Goal: Information Seeking & Learning: Learn about a topic

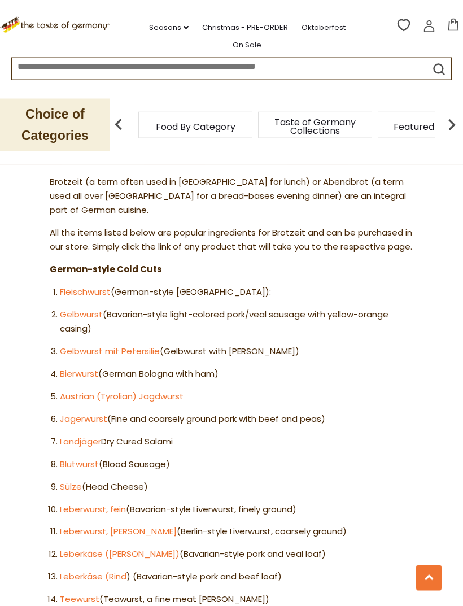
scroll to position [615, 0]
click at [78, 286] on link "Fleischwurst" at bounding box center [85, 292] width 51 height 12
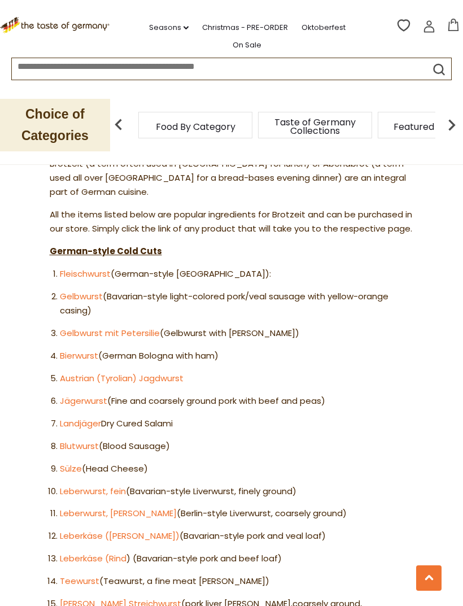
click at [77, 290] on link "Gelbwurst" at bounding box center [81, 296] width 43 height 12
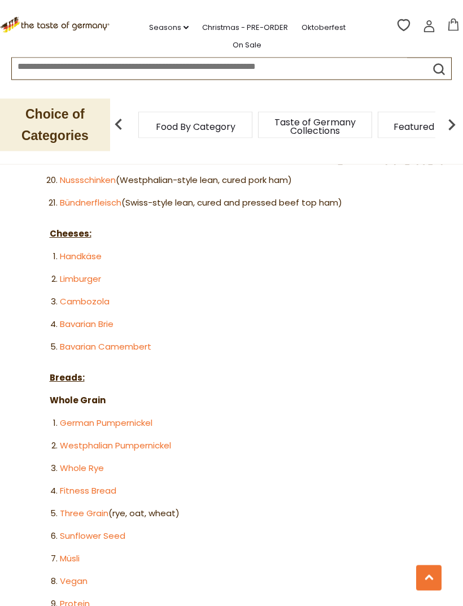
scroll to position [1198, 0]
click at [77, 250] on link "Handkäse" at bounding box center [81, 256] width 42 height 12
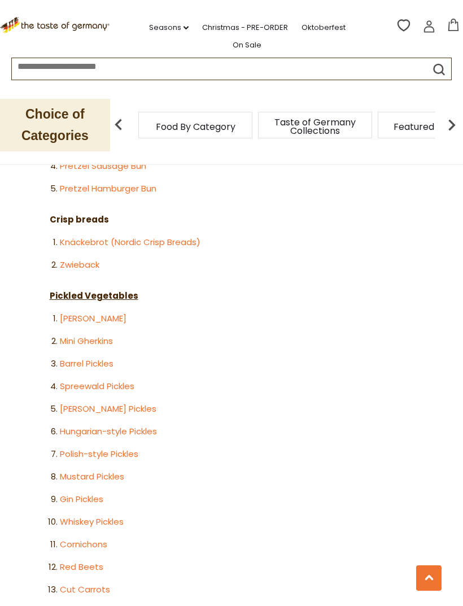
scroll to position [1916, 0]
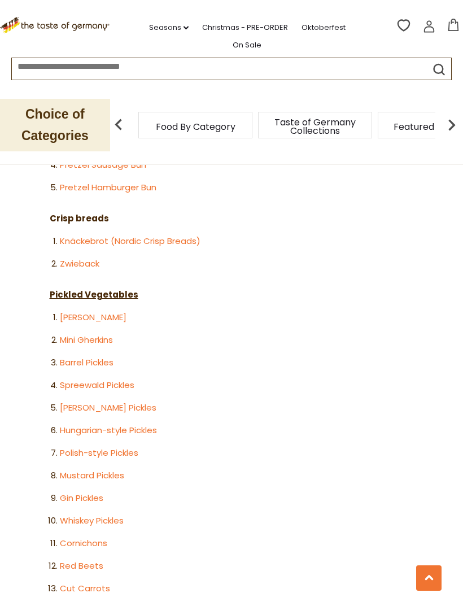
click at [73, 257] on link "Zwieback" at bounding box center [80, 263] width 40 height 12
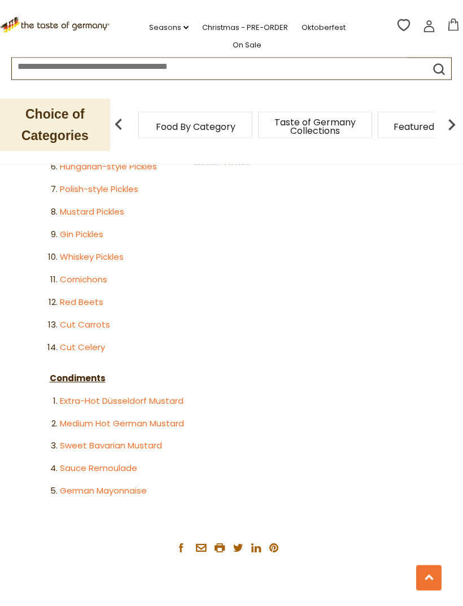
scroll to position [2191, 0]
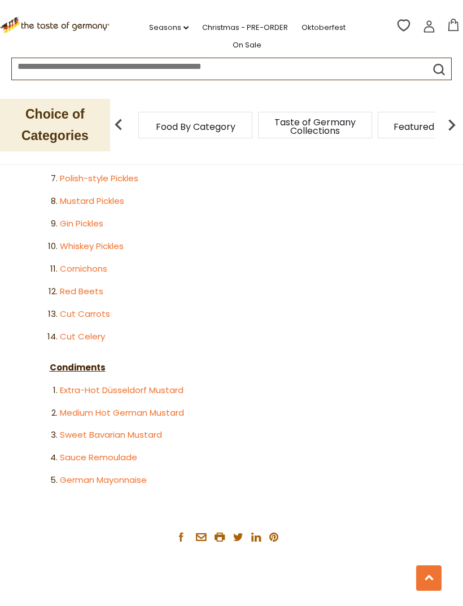
click at [78, 474] on link "German Mayonnaise" at bounding box center [103, 480] width 87 height 12
